Goal: Task Accomplishment & Management: Manage account settings

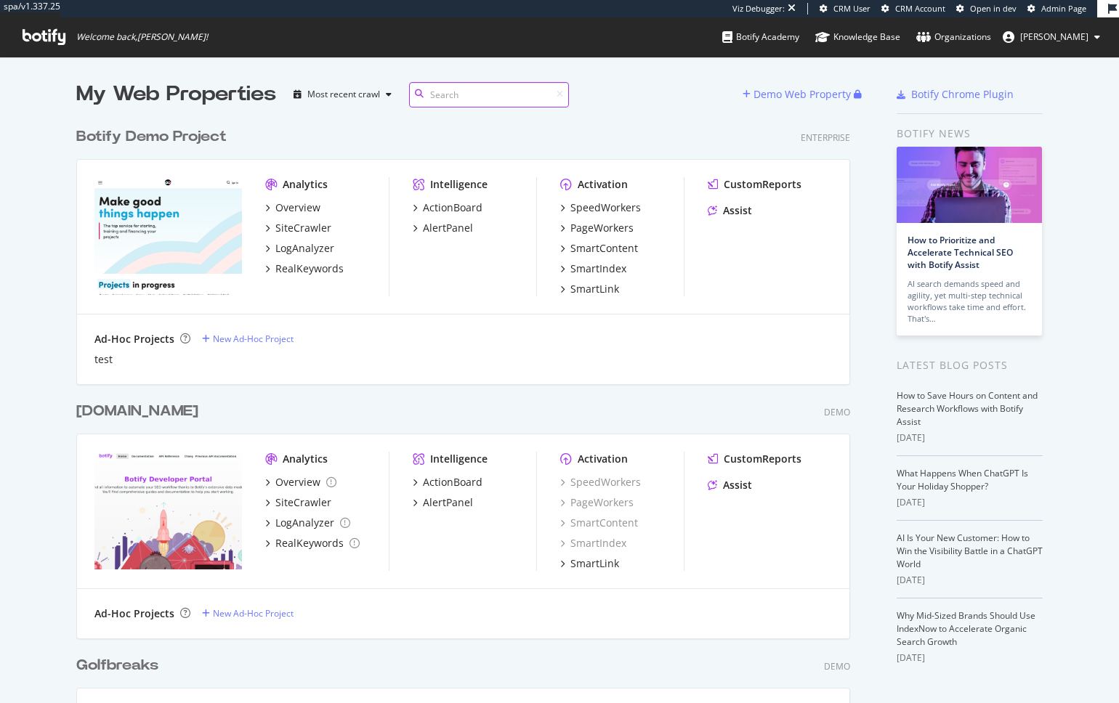
scroll to position [703, 1119]
click at [1052, 34] on span "Arthur Roncey" at bounding box center [1054, 37] width 68 height 12
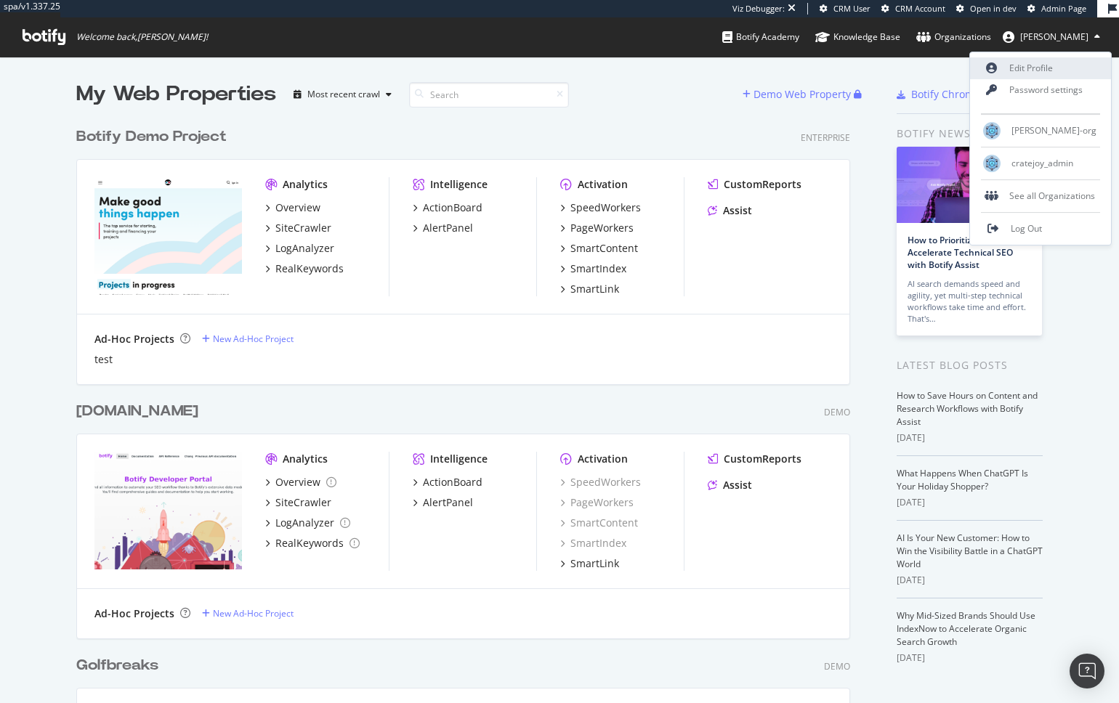
click at [1012, 68] on link "Edit Profile" at bounding box center [1040, 68] width 141 height 22
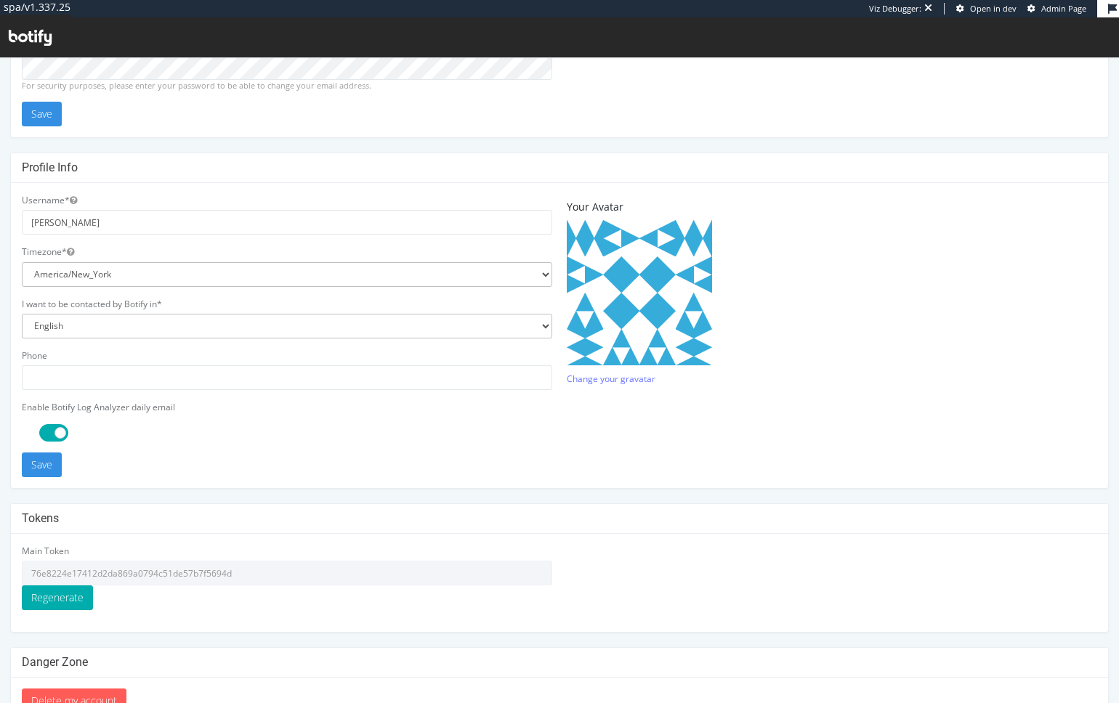
scroll to position [270, 0]
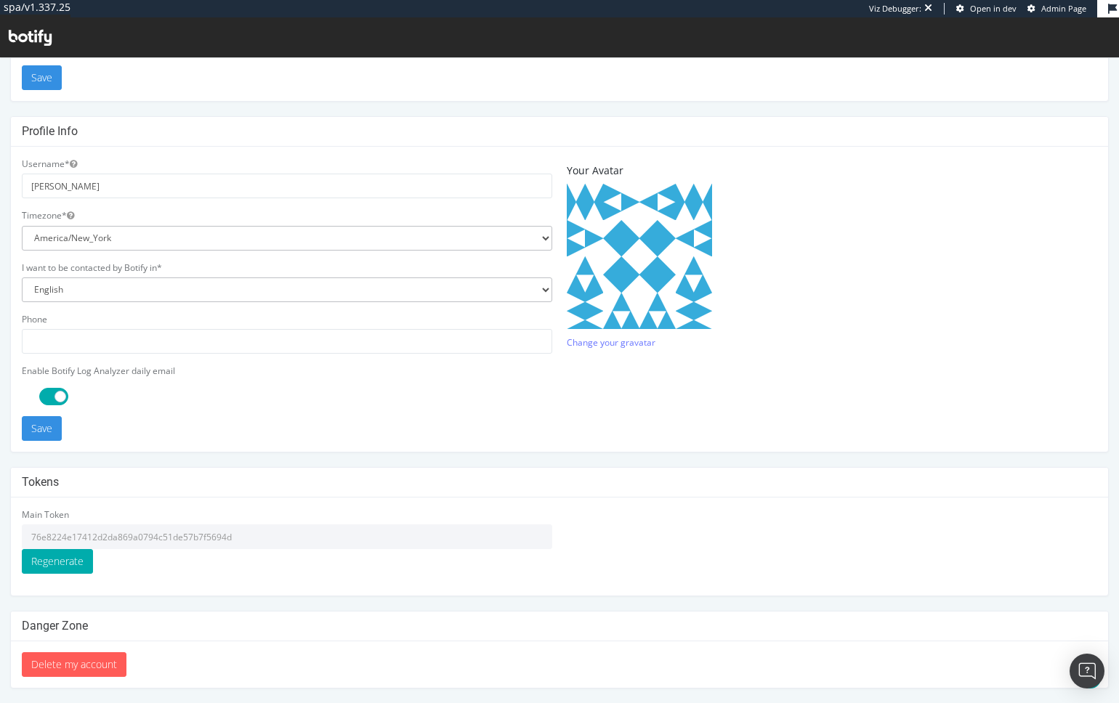
click at [158, 528] on input "76e8224e17412d2da869a0794c51de57b7f5694d" at bounding box center [287, 537] width 530 height 25
